Goal: Communication & Community: Answer question/provide support

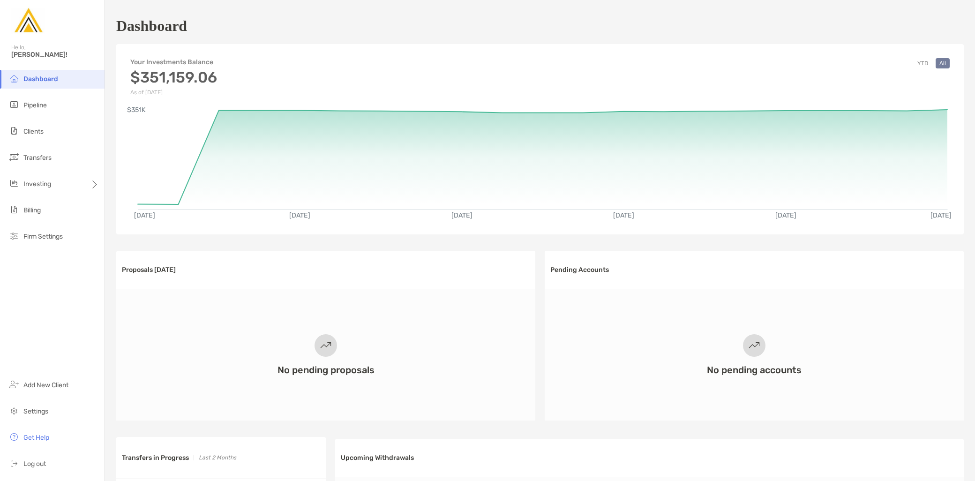
click at [67, 115] on ul "Dashboard Pipeline Clients Transfers Investing Billing Firm Settings" at bounding box center [52, 162] width 104 height 184
click at [64, 104] on li "Pipeline" at bounding box center [52, 105] width 104 height 19
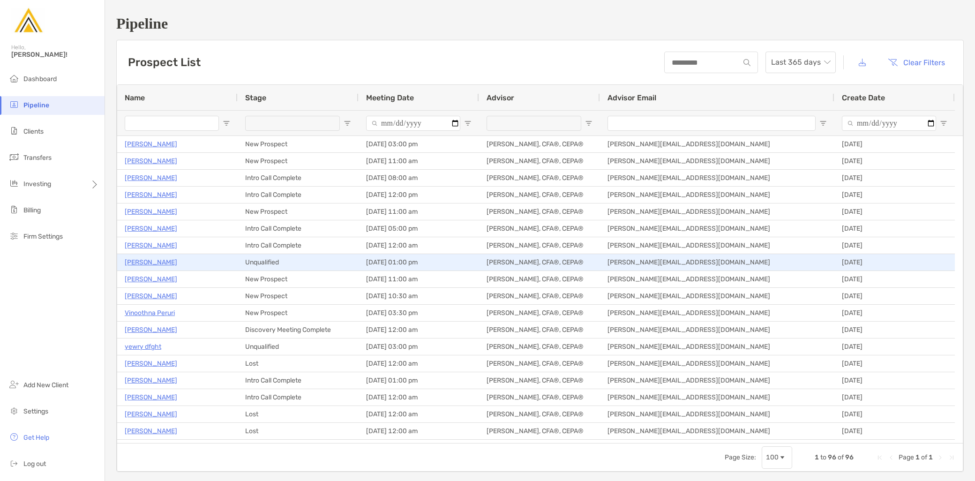
type input "**********"
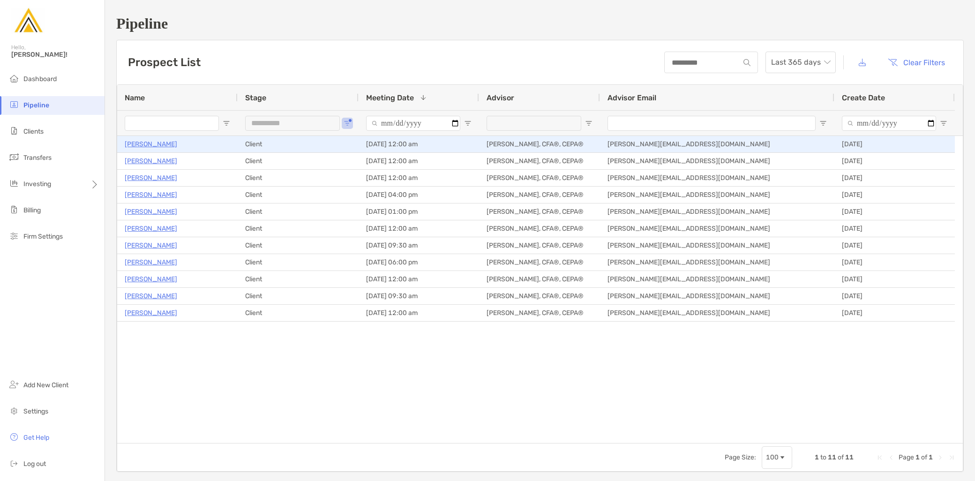
click at [152, 142] on p "[PERSON_NAME]" at bounding box center [151, 144] width 52 height 12
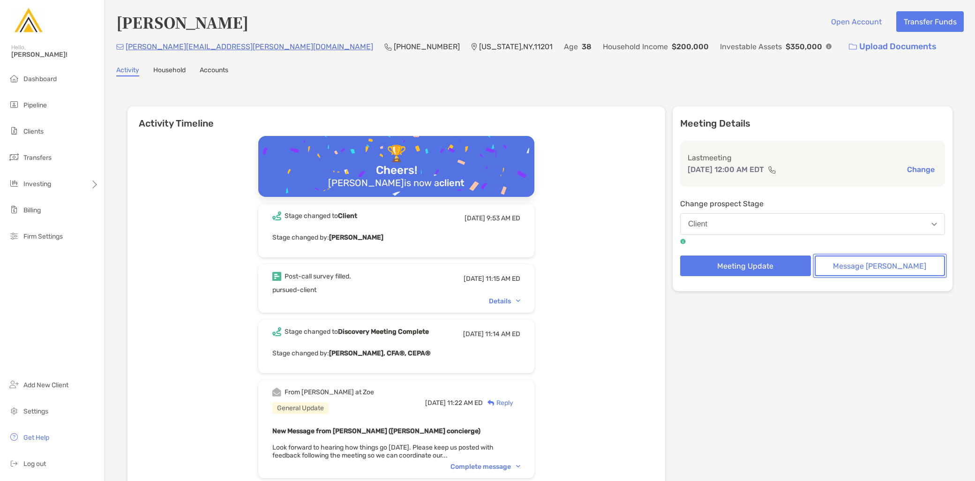
click at [874, 269] on button "Message Zoe" at bounding box center [879, 265] width 131 height 21
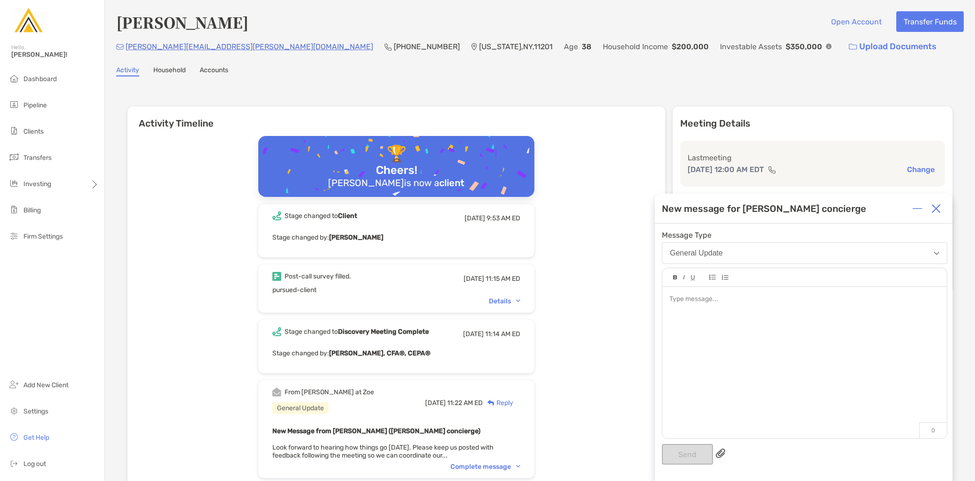
click at [800, 328] on div at bounding box center [804, 358] width 284 height 142
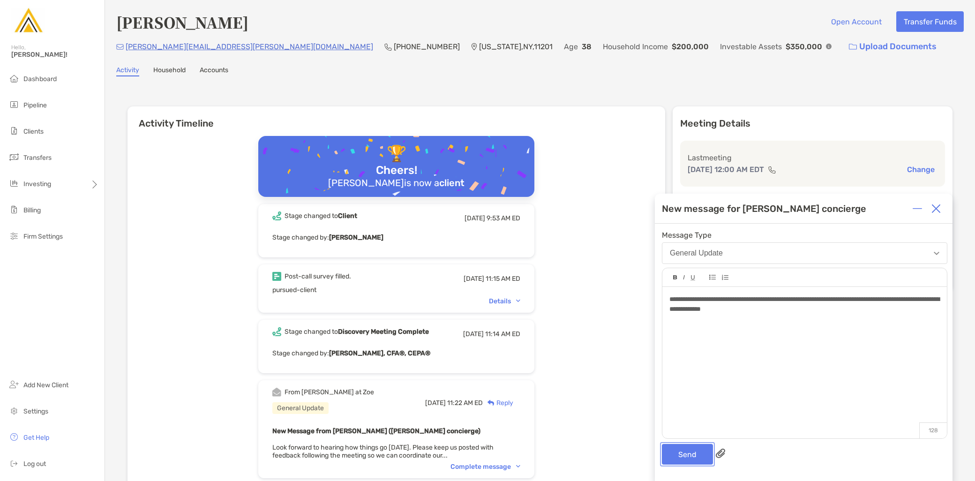
click at [700, 458] on button "Send" at bounding box center [687, 454] width 51 height 21
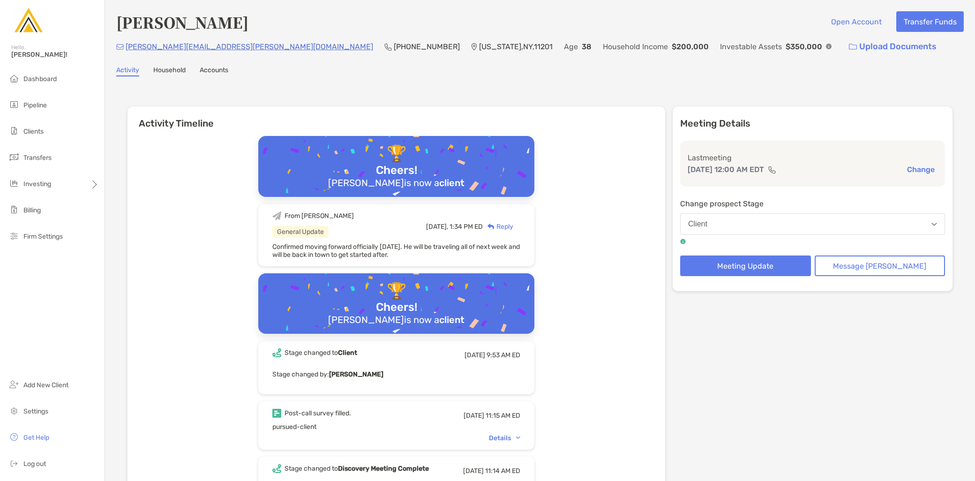
click at [934, 208] on div "Change prospect Stage Client" at bounding box center [812, 221] width 265 height 46
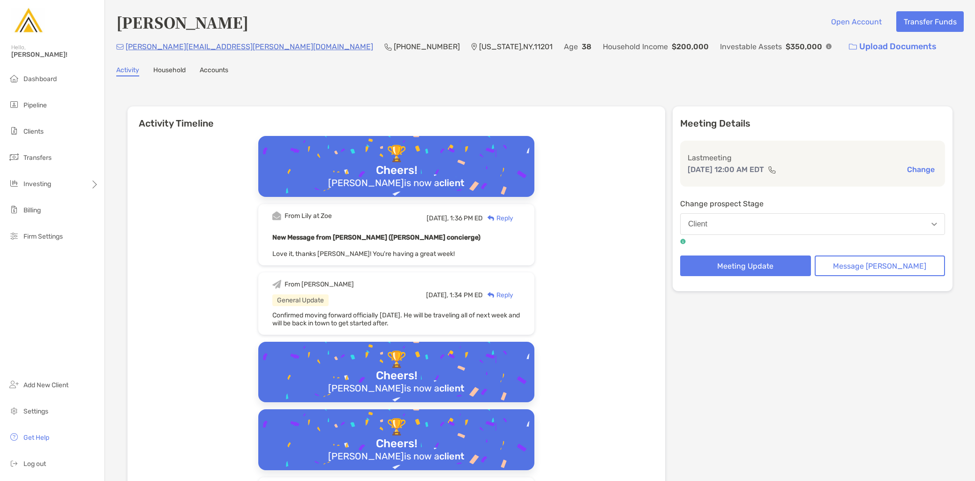
click at [513, 217] on div "Reply" at bounding box center [498, 218] width 30 height 10
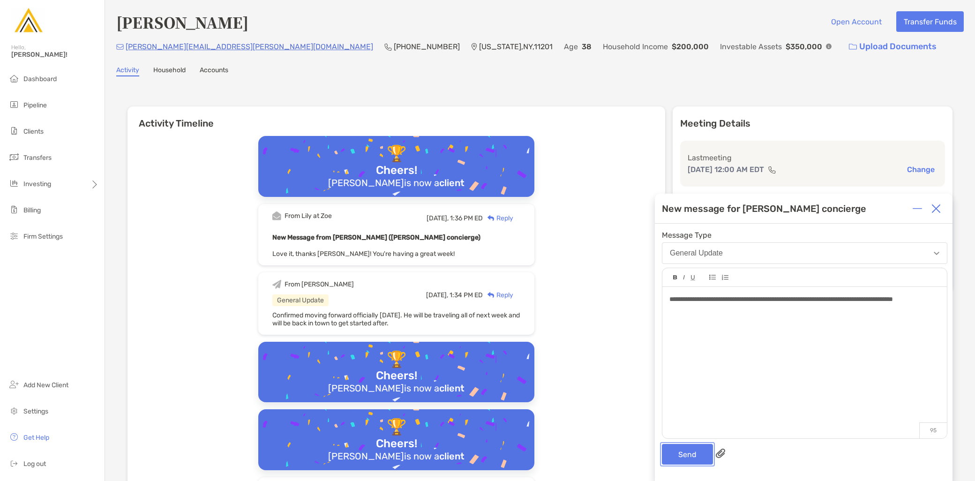
click at [686, 457] on button "Send" at bounding box center [687, 454] width 51 height 21
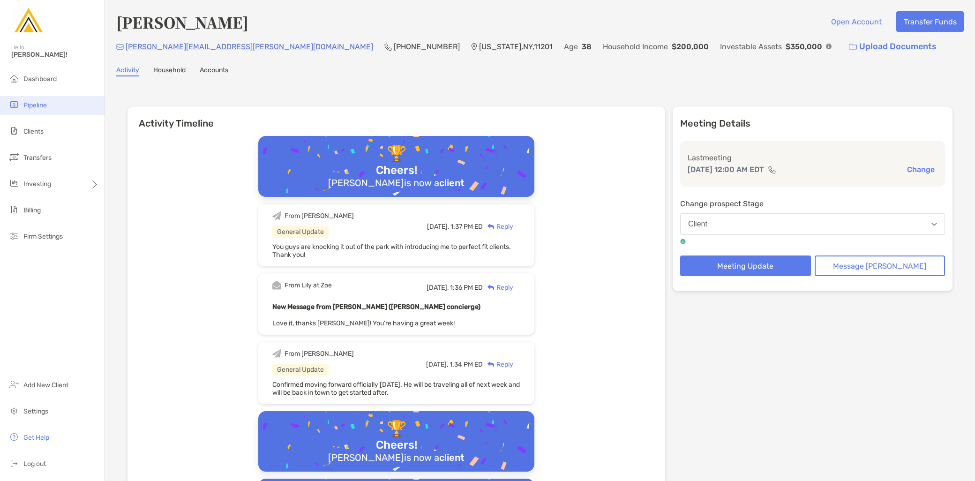
click at [44, 100] on li "Pipeline" at bounding box center [52, 105] width 104 height 19
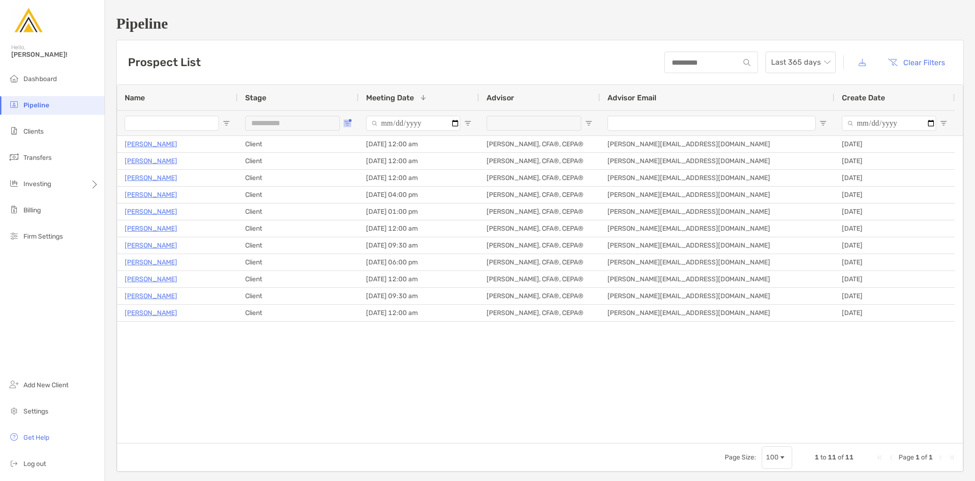
click at [347, 126] on span "Open Filter Menu" at bounding box center [346, 122] width 7 height 7
click at [368, 221] on div "Lost" at bounding box center [399, 220] width 70 height 8
type input "**********"
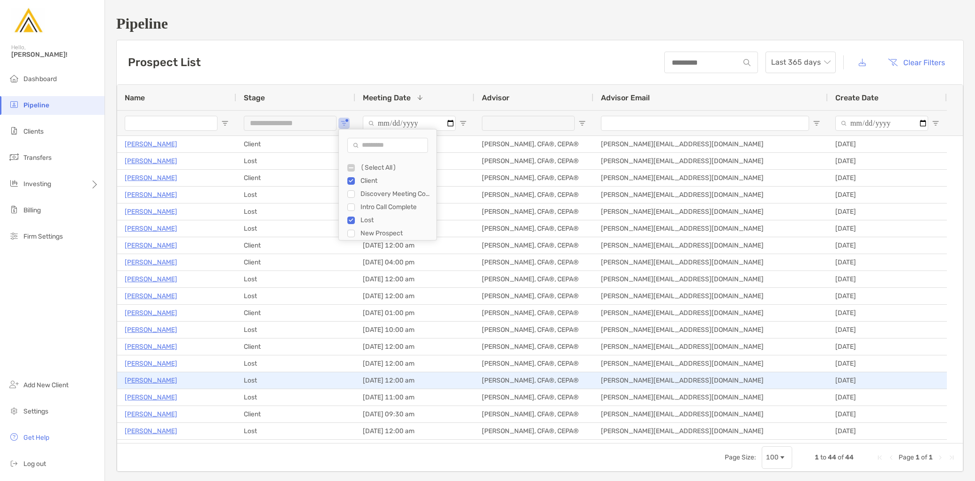
click at [154, 380] on p "[PERSON_NAME]" at bounding box center [151, 380] width 52 height 12
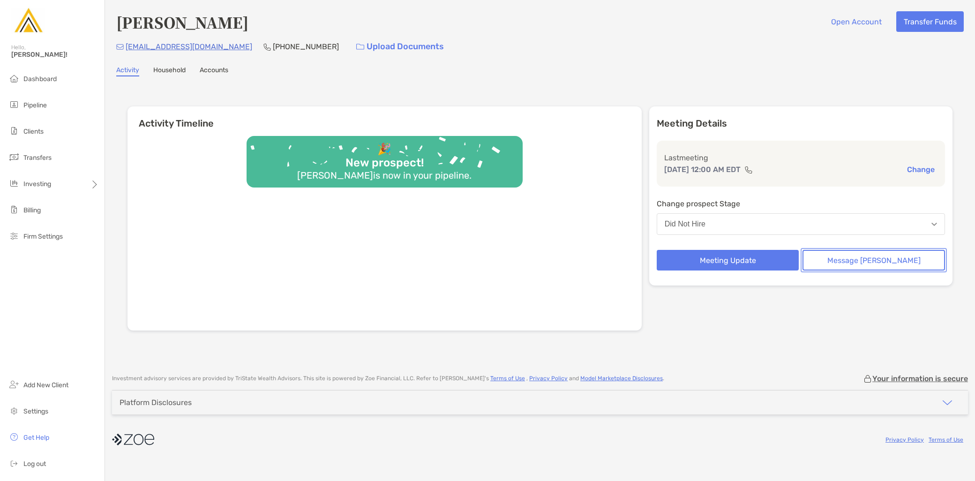
click at [884, 260] on button "Message [PERSON_NAME]" at bounding box center [873, 260] width 142 height 21
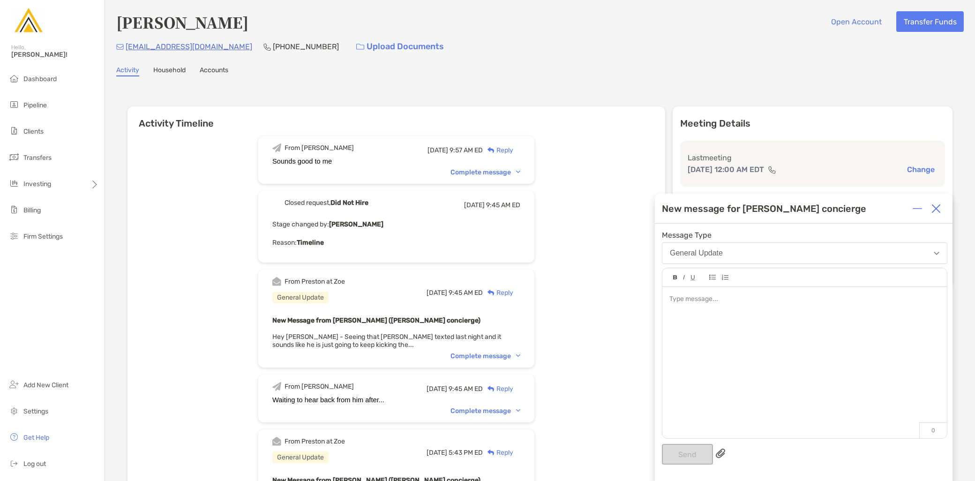
drag, startPoint x: 748, startPoint y: 335, endPoint x: 760, endPoint y: 343, distance: 13.8
click at [748, 335] on div at bounding box center [804, 358] width 284 height 142
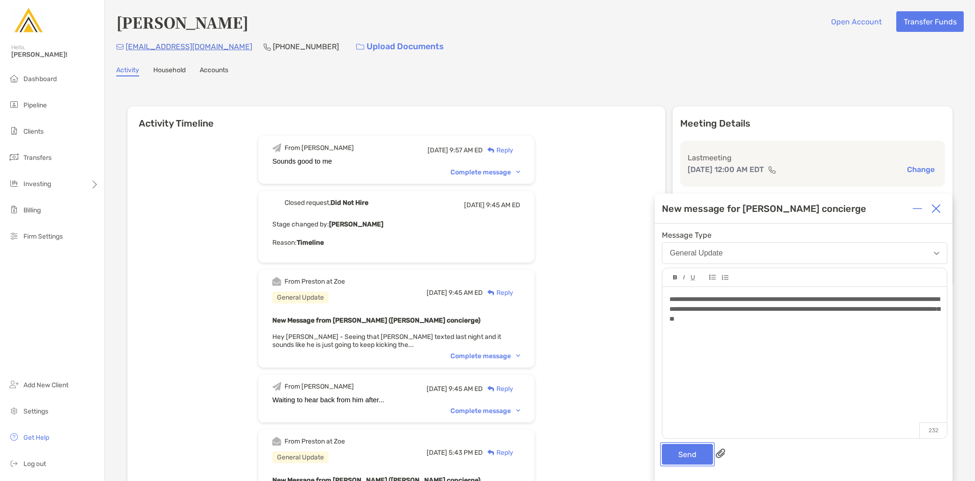
click at [683, 455] on button "Send" at bounding box center [687, 454] width 51 height 21
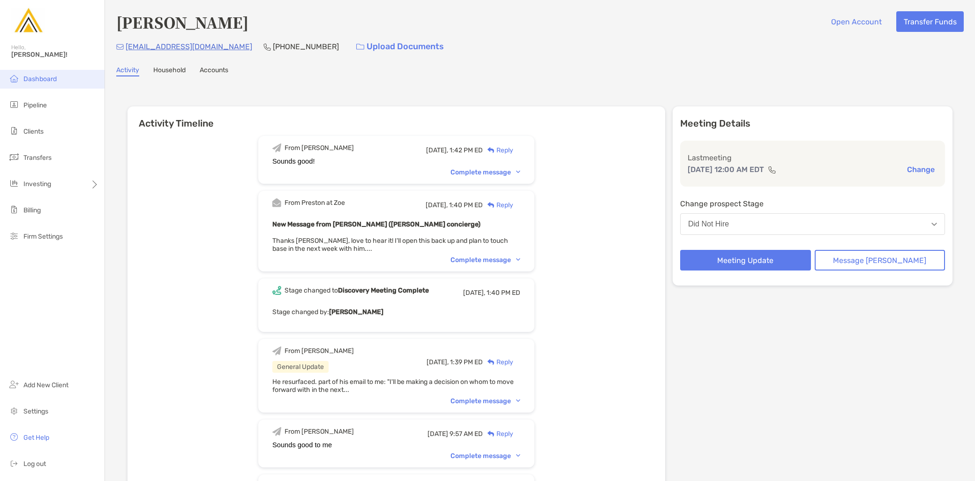
click at [70, 77] on li "Dashboard" at bounding box center [52, 79] width 104 height 19
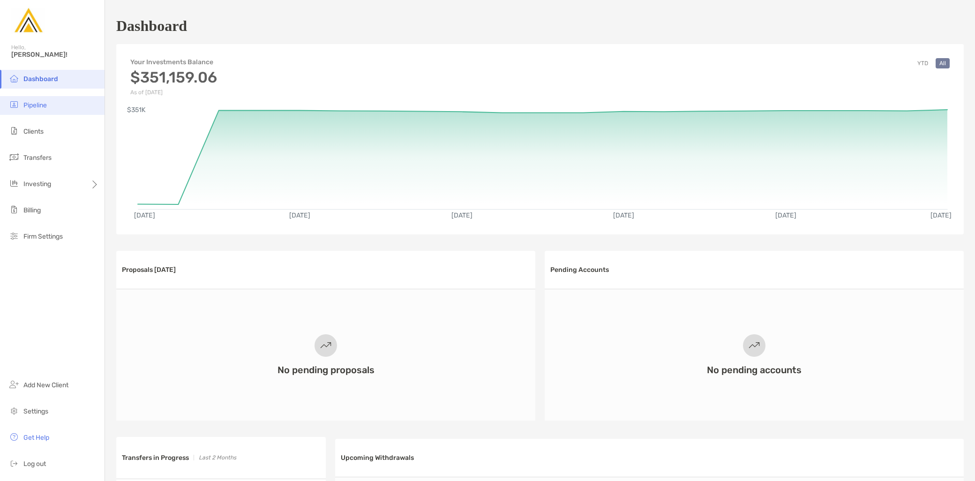
click at [62, 109] on li "Pipeline" at bounding box center [52, 105] width 104 height 19
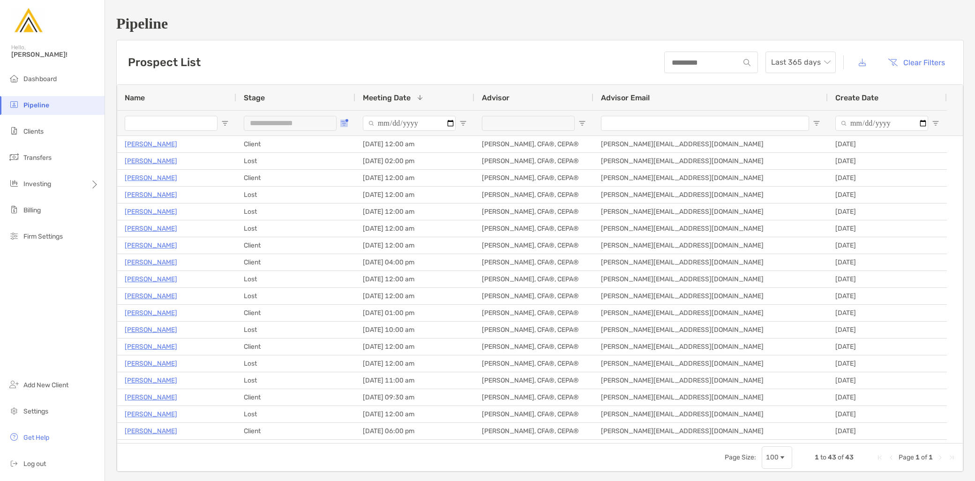
click at [344, 124] on span "Open Filter Menu" at bounding box center [343, 122] width 7 height 7
type input "**********"
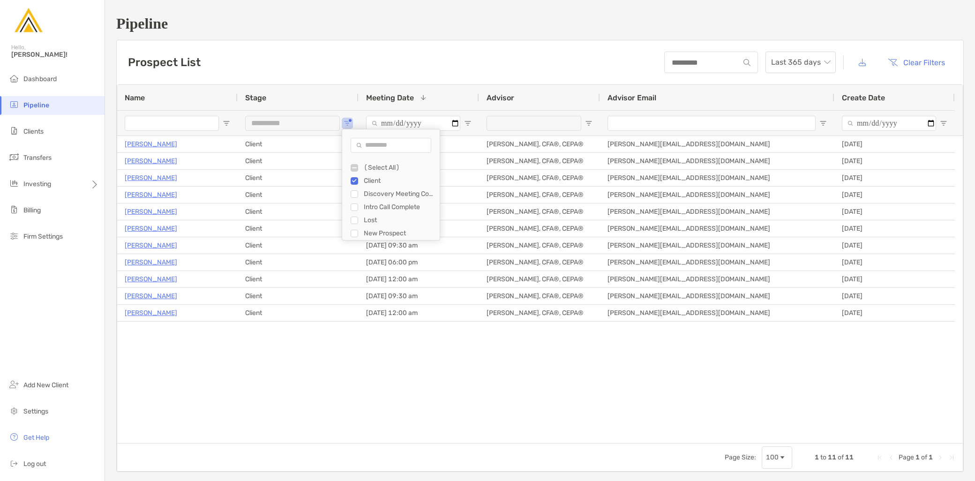
click at [447, 396] on div "[PERSON_NAME] Client [DATE] 12:00 am [PERSON_NAME], CFA®, CEPA® [PERSON_NAME][E…" at bounding box center [539, 289] width 845 height 307
click at [406, 391] on div "[PERSON_NAME] Client [DATE] 12:00 am [PERSON_NAME], CFA®, CEPA® [PERSON_NAME][E…" at bounding box center [539, 289] width 845 height 307
